Goal: Check status

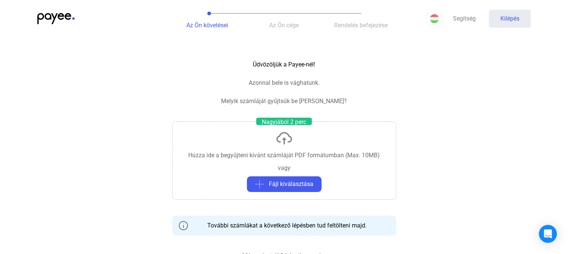
click at [62, 16] on img at bounding box center [55, 18] width 37 height 11
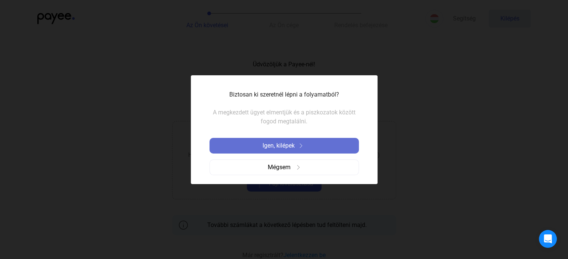
click at [290, 147] on font "Igen, kilépek" at bounding box center [278, 145] width 32 height 7
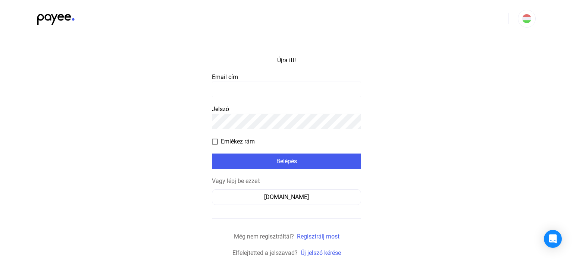
click at [236, 90] on input at bounding box center [286, 90] width 149 height 16
type input "**********"
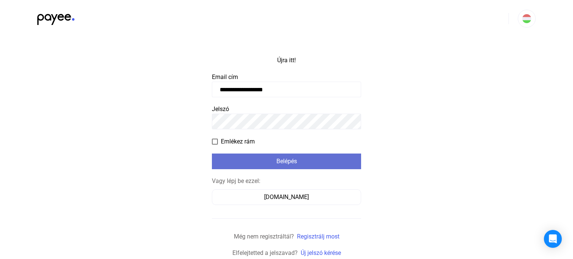
click at [270, 162] on div "Belépés" at bounding box center [286, 161] width 145 height 9
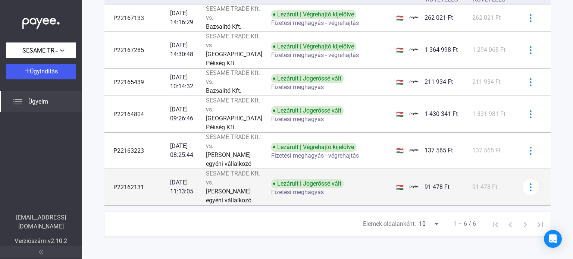
scroll to position [122, 0]
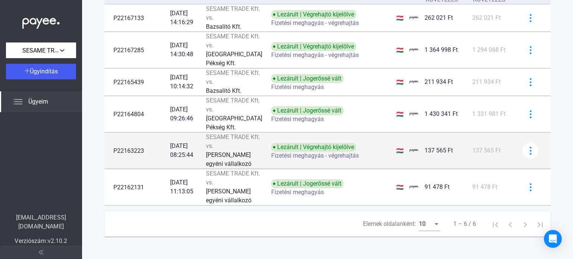
click at [307, 144] on font "Lezárult | Végrehajtó kijelölve" at bounding box center [315, 147] width 77 height 7
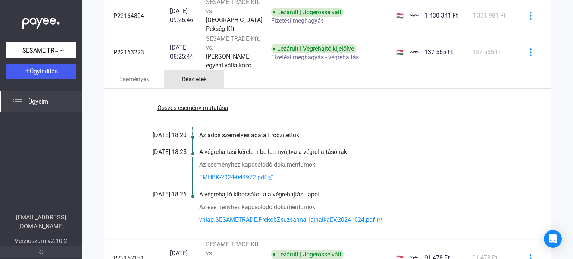
click at [196, 83] on font "Részletek" at bounding box center [194, 79] width 25 height 7
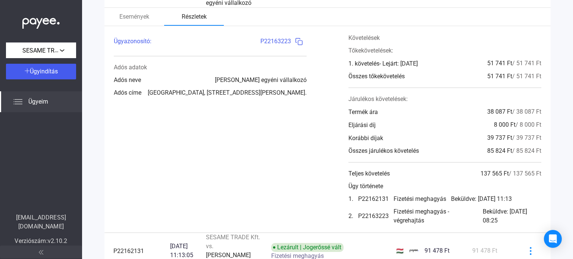
scroll to position [182, 0]
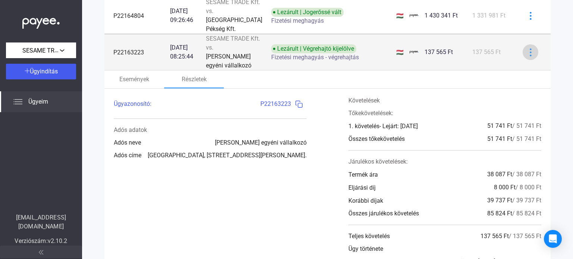
click at [528, 56] on img at bounding box center [531, 53] width 8 height 8
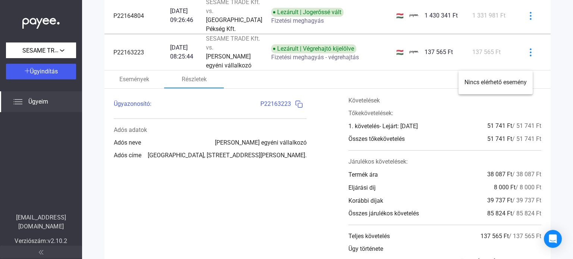
click at [387, 116] on div at bounding box center [286, 129] width 573 height 259
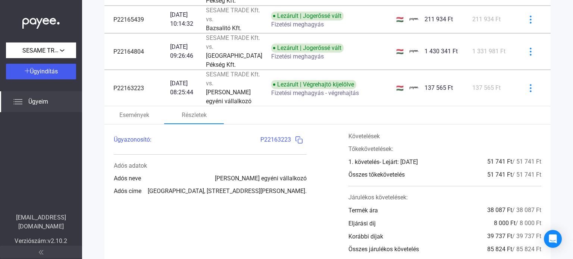
scroll to position [145, 0]
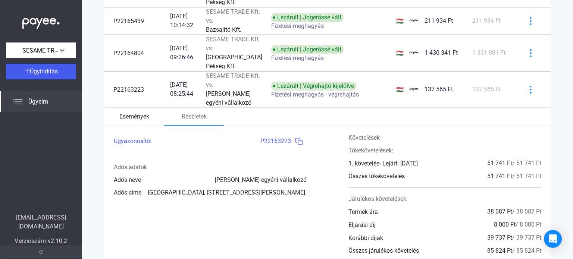
click at [143, 120] on font "Események" at bounding box center [134, 116] width 30 height 7
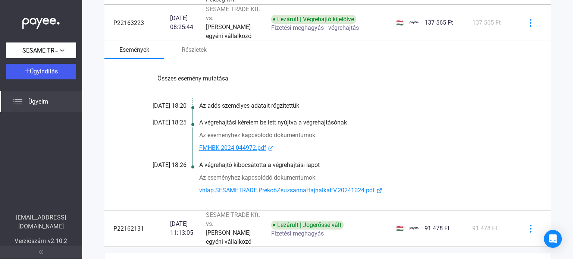
scroll to position [219, 0]
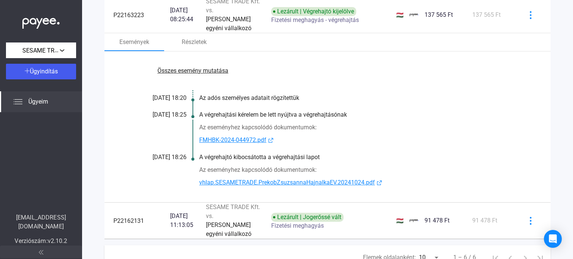
click at [251, 186] on font "vhlap.SESAMETRADE.PrekobZsuzsannaHajnalkaEV.20241024.pdf" at bounding box center [287, 182] width 176 height 7
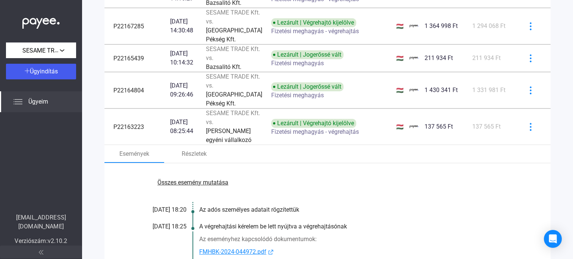
scroll to position [70, 0]
